Goal: Task Accomplishment & Management: Manage account settings

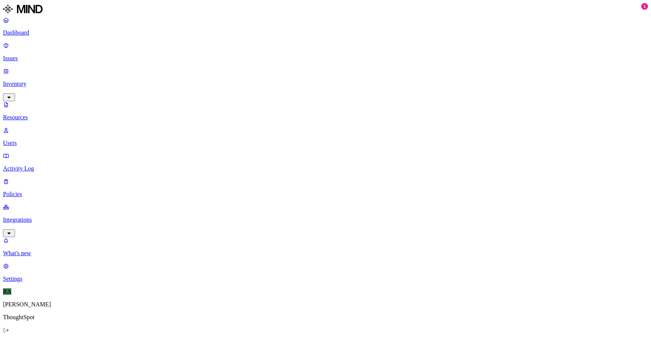
click at [37, 140] on p "Users" at bounding box center [325, 143] width 645 height 7
paste input "[PERSON_NAME]"
type input "[PERSON_NAME]"
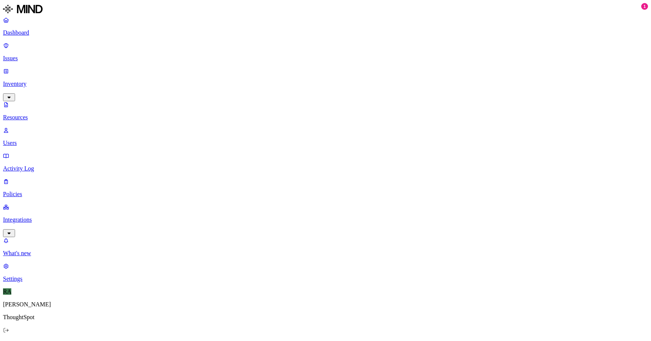
scroll to position [0, 0]
paste input "[PERSON_NAME]"
type input "[PERSON_NAME]"
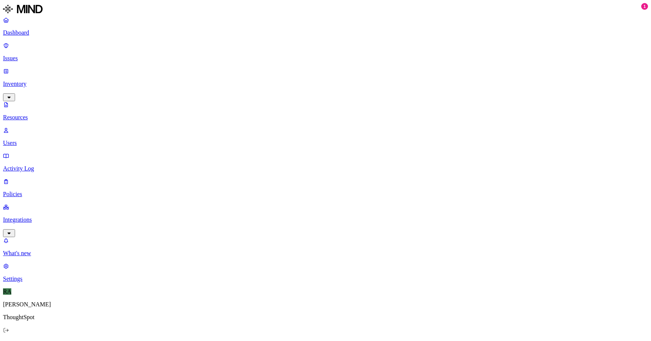
paste input "[PERSON_NAME]"
type input "[PERSON_NAME]"
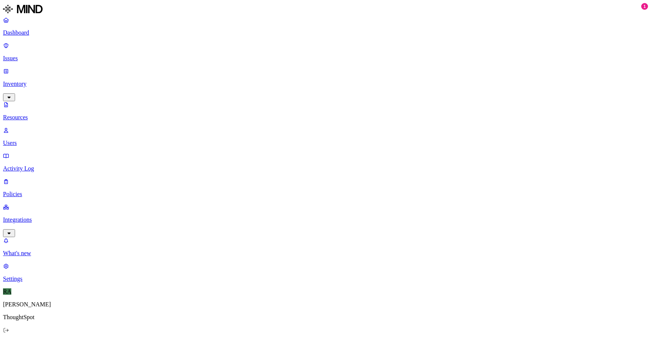
paste input "[EMAIL_ADDRESS][DOMAIN_NAME]"
type input "[EMAIL_ADDRESS][DOMAIN_NAME]"
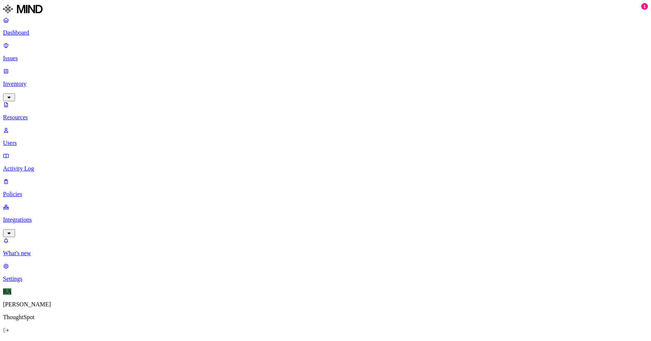
paste input "[PERSON_NAME]"
type input "[PERSON_NAME]"
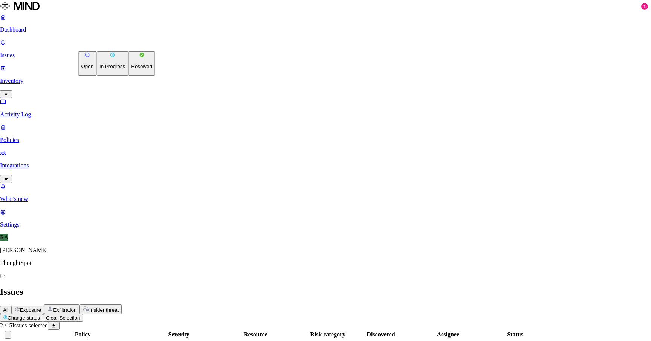
click at [131, 69] on p "Resolved" at bounding box center [141, 67] width 21 height 6
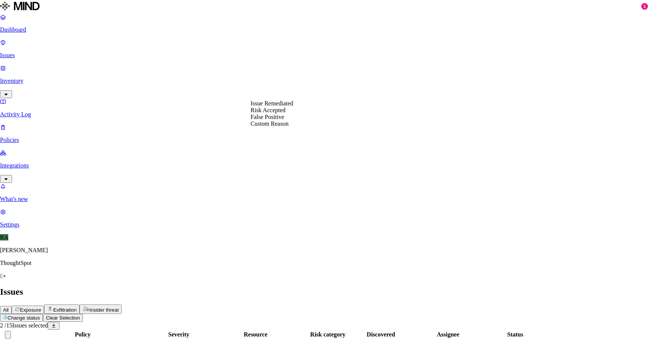
select select "Risk Accepted"
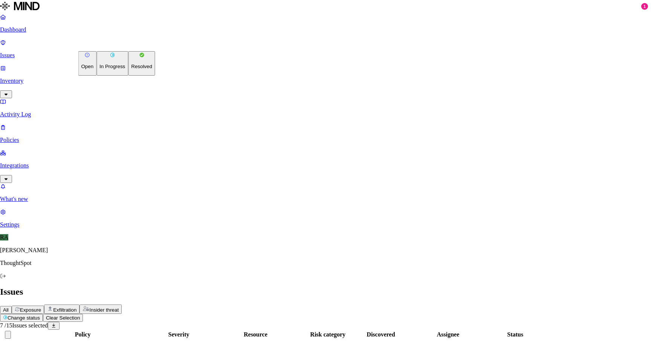
click at [128, 76] on button "Resolved" at bounding box center [141, 63] width 27 height 24
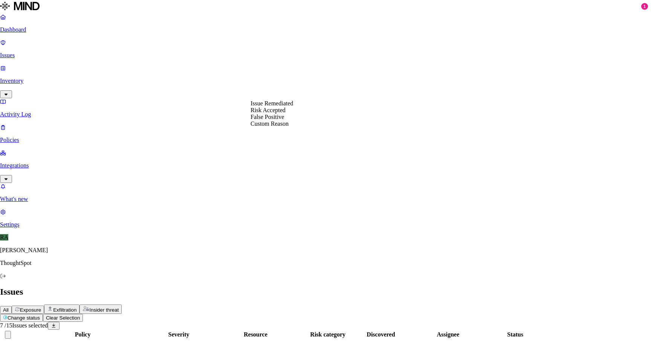
select select "Custom Reason"
type textarea "Formula"
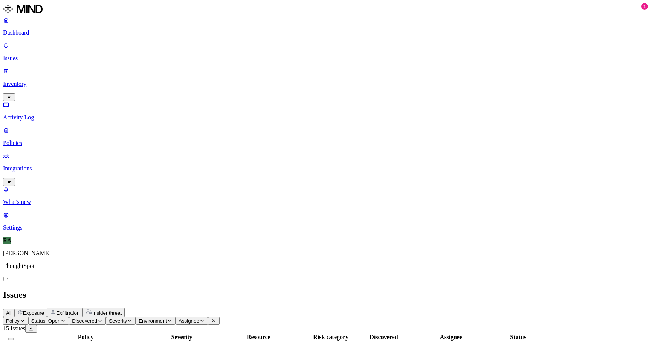
click at [116, 42] on html "Dashboard Issues Inventory Activity Log Policies Integrations What's new 1 Sett…" at bounding box center [325, 253] width 651 height 506
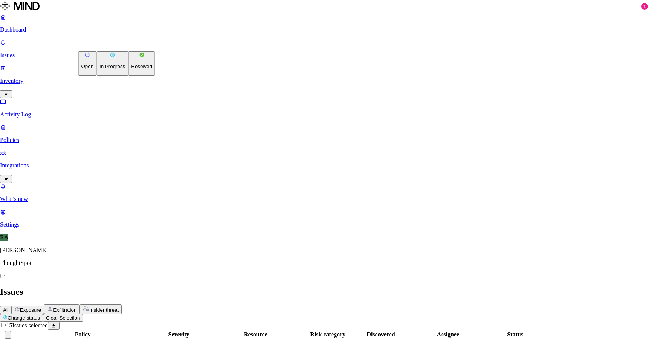
click at [128, 76] on button "Resolved" at bounding box center [141, 63] width 27 height 24
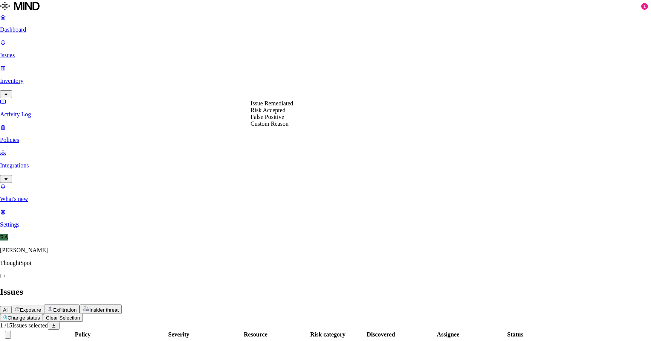
select select "Custom Reason"
type textarea "Resume"
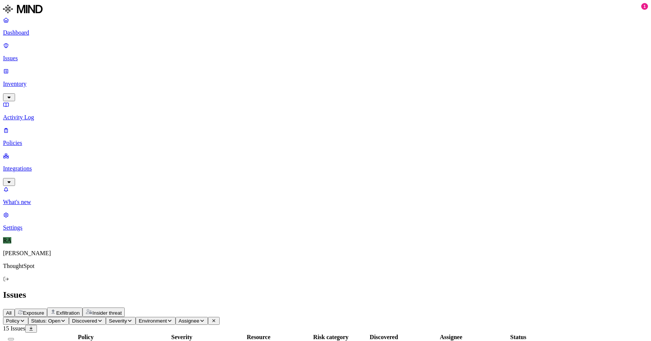
click at [14, 338] on button "Select all" at bounding box center [11, 339] width 6 height 2
click at [105, 46] on html "Dashboard Issues Inventory Activity Log Policies Integrations What's new 1 Sett…" at bounding box center [325, 239] width 651 height 479
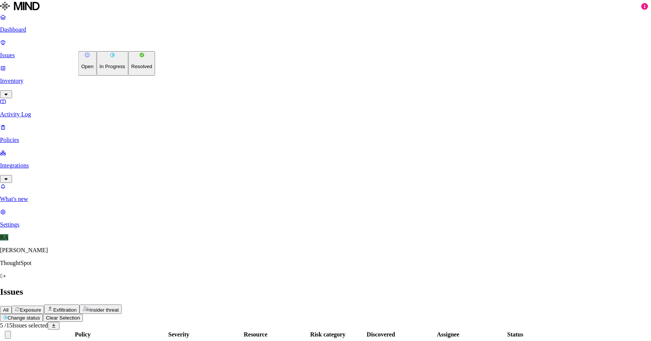
click at [131, 69] on p "Resolved" at bounding box center [141, 67] width 21 height 6
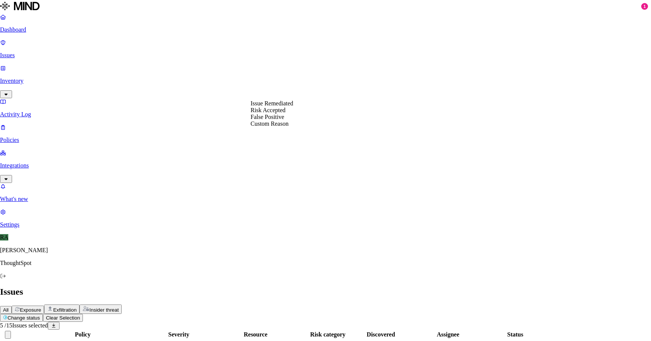
select select "Risk Accepted"
